Goal: Find contact information: Find contact information

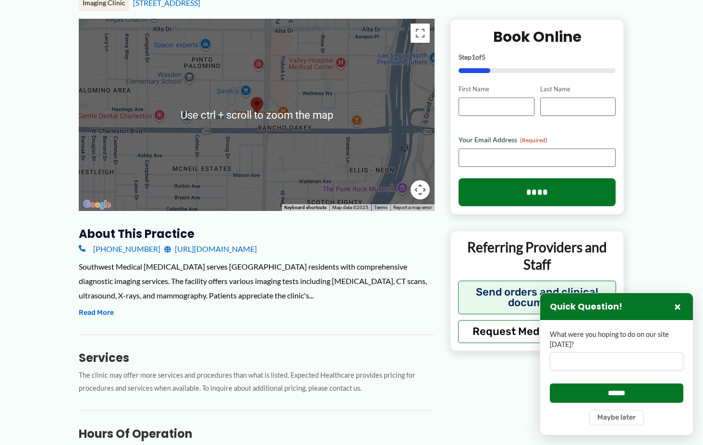
scroll to position [144, 0]
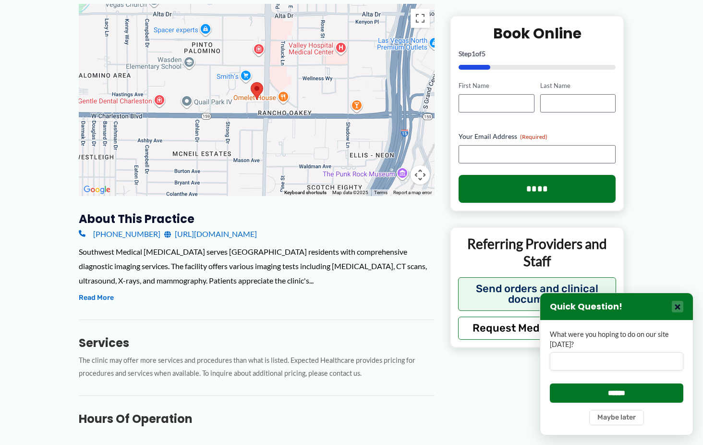
click at [676, 305] on button "×" at bounding box center [678, 307] width 12 height 12
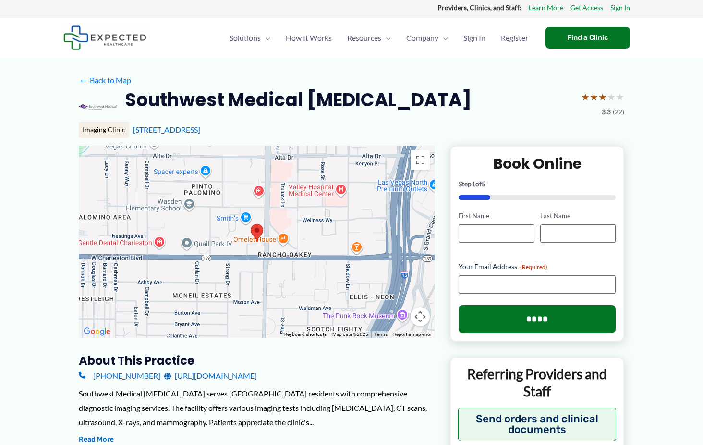
scroll to position [0, 0]
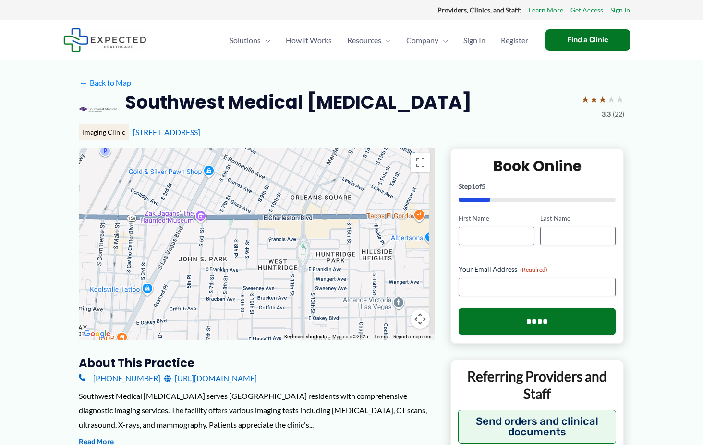
drag, startPoint x: 384, startPoint y: 224, endPoint x: 19, endPoint y: 179, distance: 368.4
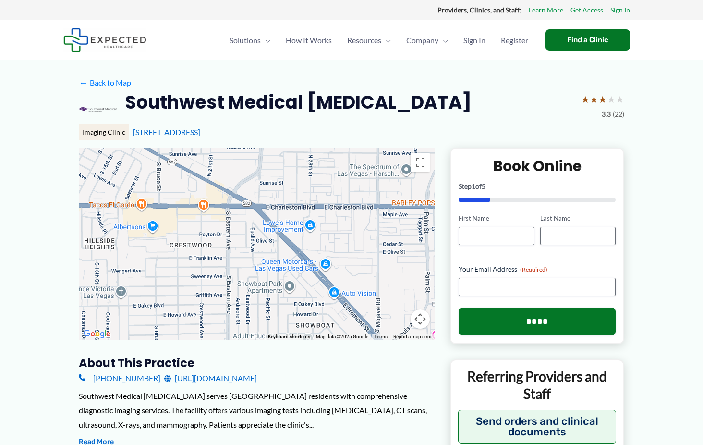
drag, startPoint x: 394, startPoint y: 216, endPoint x: 114, endPoint y: 205, distance: 279.9
click at [114, 205] on div at bounding box center [257, 244] width 356 height 192
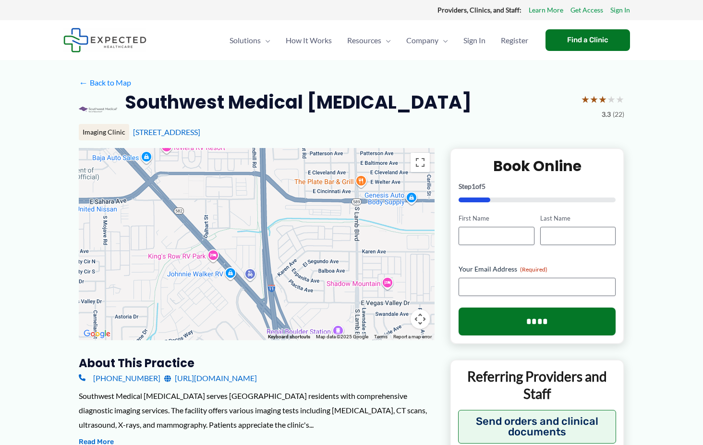
drag, startPoint x: 344, startPoint y: 327, endPoint x: 72, endPoint y: 119, distance: 342.4
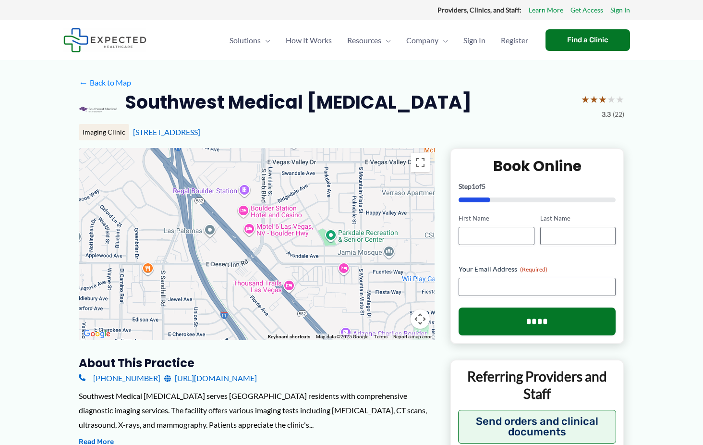
drag, startPoint x: 360, startPoint y: 322, endPoint x: 266, endPoint y: 181, distance: 169.1
click at [266, 181] on div at bounding box center [257, 244] width 356 height 192
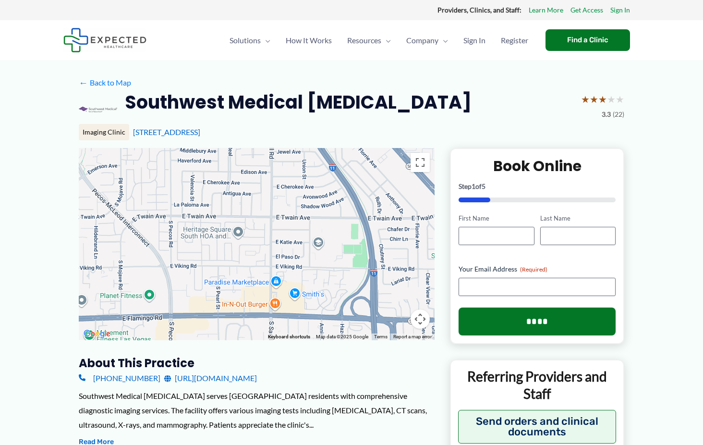
drag, startPoint x: 316, startPoint y: 297, endPoint x: 426, endPoint y: 148, distance: 184.5
click at [426, 148] on div at bounding box center [257, 244] width 356 height 192
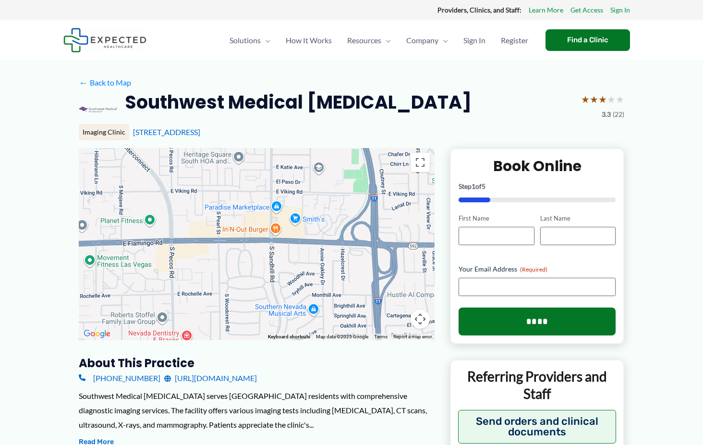
drag, startPoint x: 422, startPoint y: 291, endPoint x: 420, endPoint y: 215, distance: 76.4
click at [420, 215] on div at bounding box center [257, 244] width 356 height 192
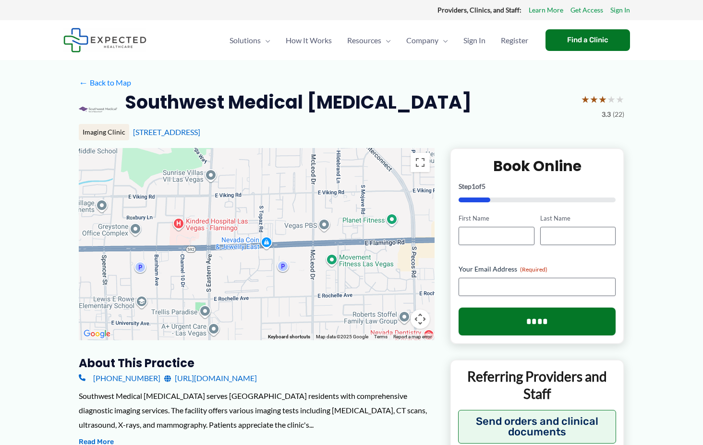
drag, startPoint x: 243, startPoint y: 273, endPoint x: 487, endPoint y: 272, distance: 243.6
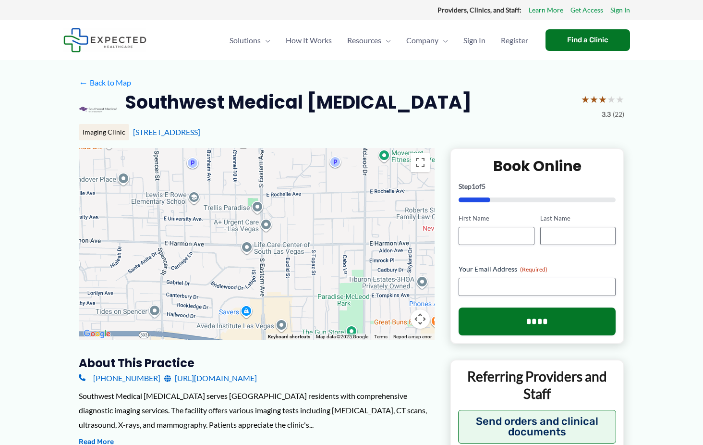
drag, startPoint x: 282, startPoint y: 289, endPoint x: 335, endPoint y: 185, distance: 117.1
click at [335, 185] on div at bounding box center [257, 244] width 356 height 192
click at [212, 376] on link "[URL][DOMAIN_NAME]" at bounding box center [210, 378] width 93 height 14
